Goal: Information Seeking & Learning: Learn about a topic

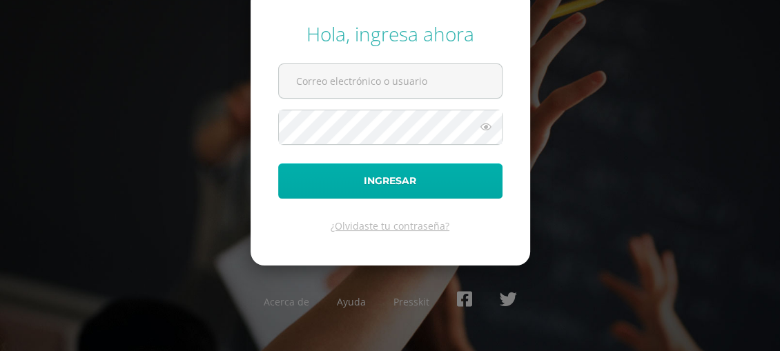
type input "[EMAIL_ADDRESS][DOMAIN_NAME]"
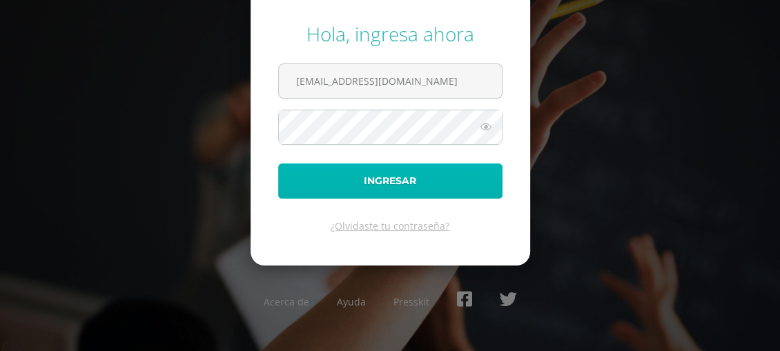
click at [444, 184] on button "Ingresar" at bounding box center [390, 181] width 224 height 35
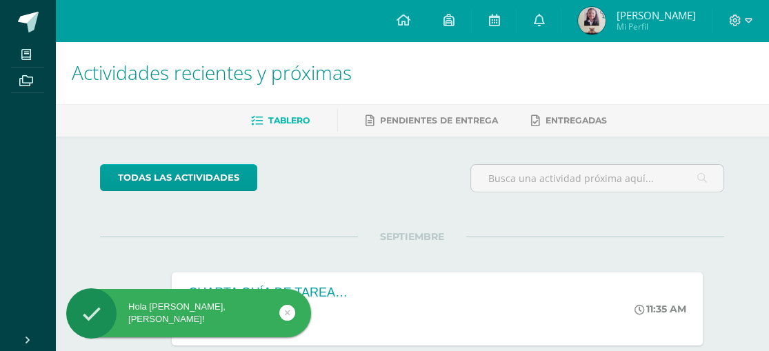
click at [289, 312] on icon at bounding box center [288, 313] width 6 height 16
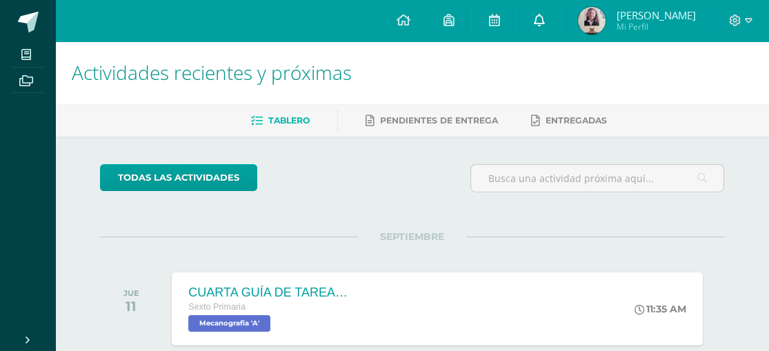
click at [561, 15] on link at bounding box center [539, 20] width 44 height 41
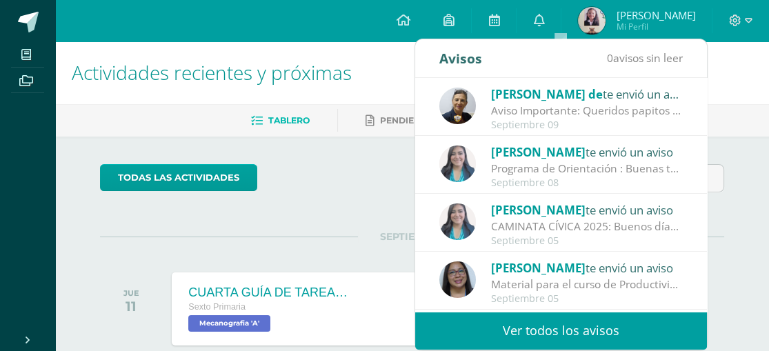
click at [580, 98] on div "[PERSON_NAME] de te envió un aviso" at bounding box center [587, 94] width 192 height 18
click at [514, 106] on div "Aviso Importante: Queridos papitos por este medio les saludo cordialmente. El m…" at bounding box center [587, 111] width 192 height 16
click at [631, 110] on div "Aviso Importante: Queridos papitos por este medio les saludo cordialmente. El m…" at bounding box center [587, 111] width 192 height 16
click at [631, 110] on div "[PERSON_NAME] de te envió un aviso Aviso Importante: Queridos papitos por este …" at bounding box center [707, 195] width 584 height 234
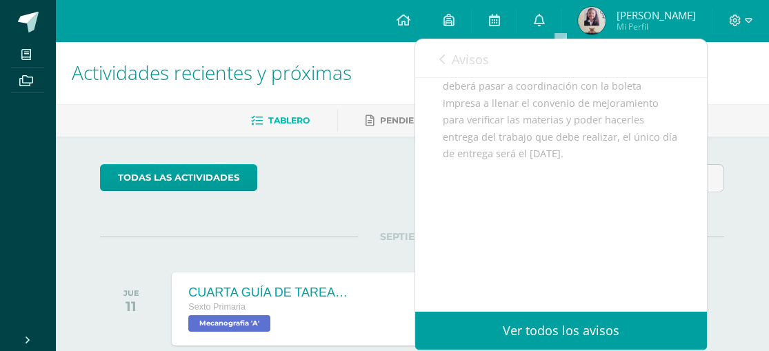
scroll to position [253, 0]
click at [451, 58] on link "Avisos" at bounding box center [465, 58] width 50 height 39
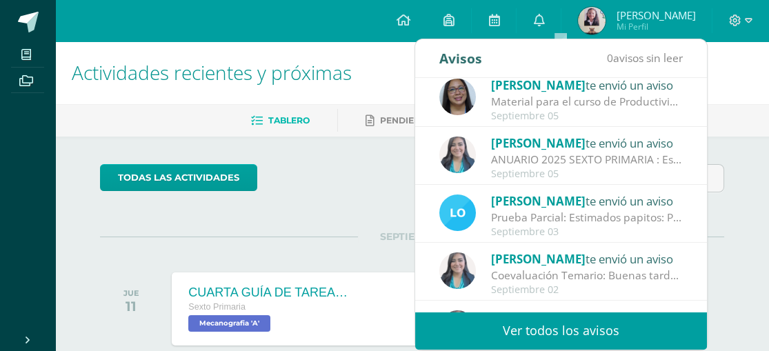
scroll to position [173, 0]
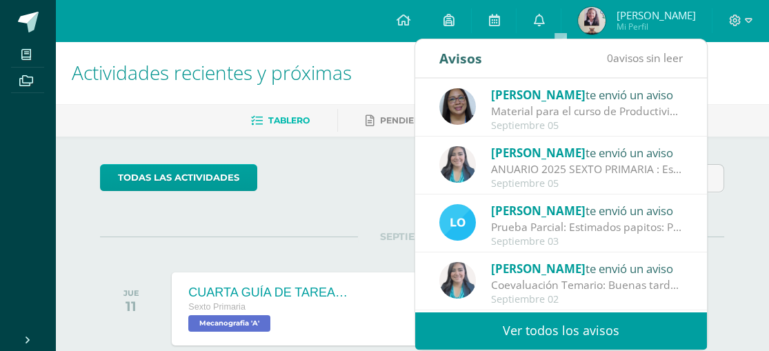
click at [569, 163] on div "ANUARIO 2025 SEXTO PRIMARIA : Estudiantes: Envío enlace para trabajar lo solici…" at bounding box center [587, 169] width 192 height 16
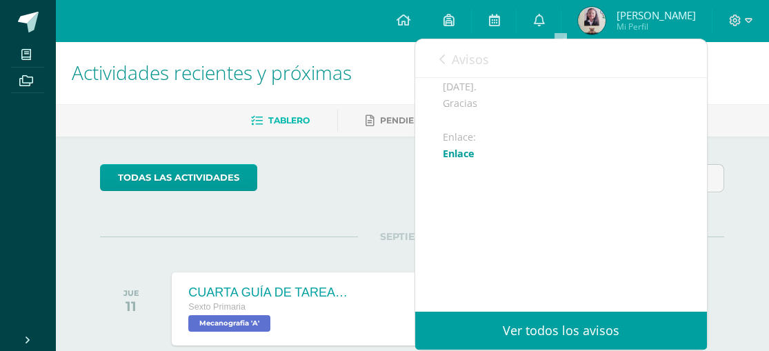
click at [459, 154] on link "Enlace" at bounding box center [459, 153] width 32 height 13
